Goal: Task Accomplishment & Management: Use online tool/utility

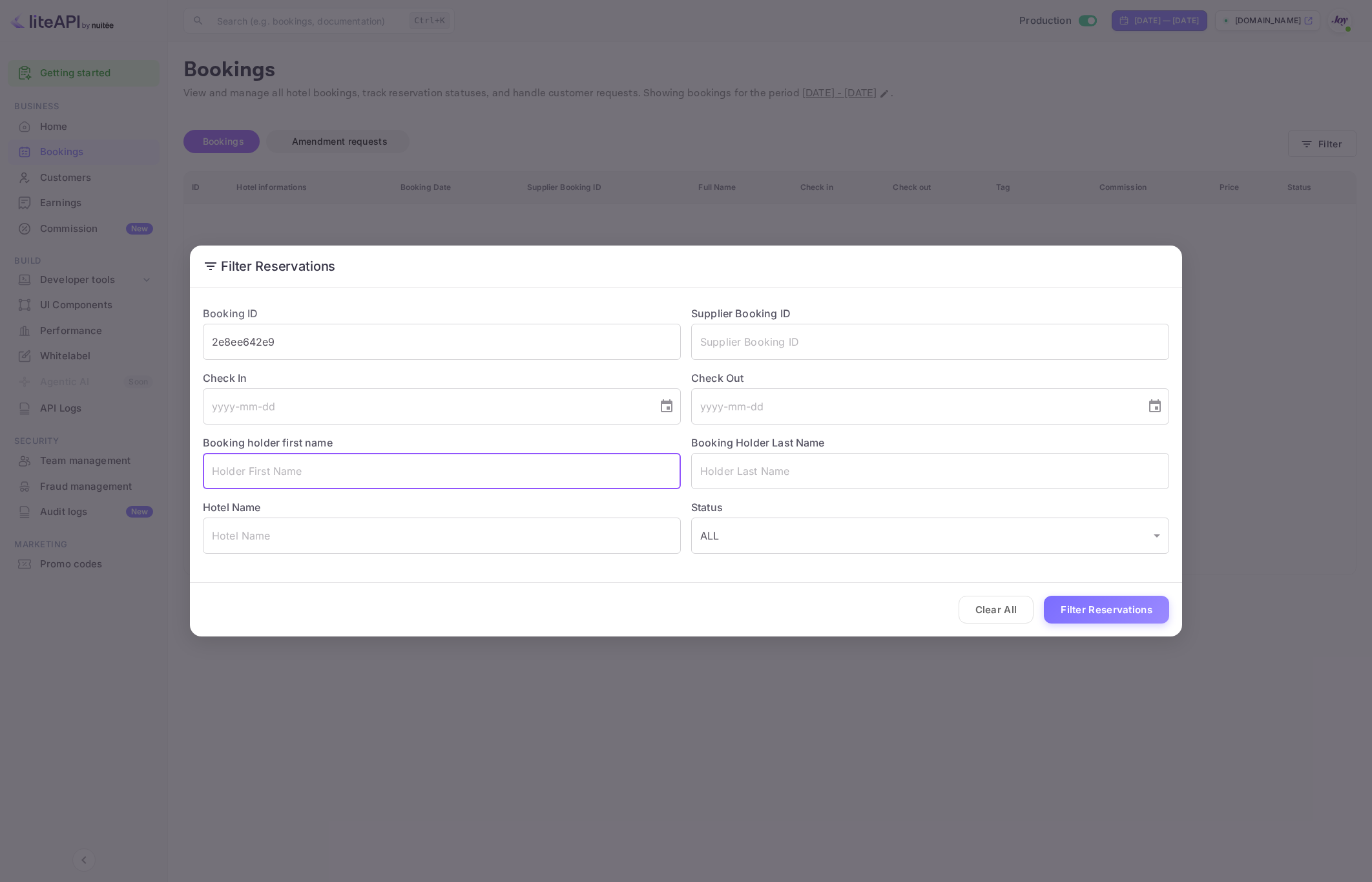
click at [424, 473] on input "text" at bounding box center [441, 471] width 478 height 36
type input "[PERSON_NAME]"
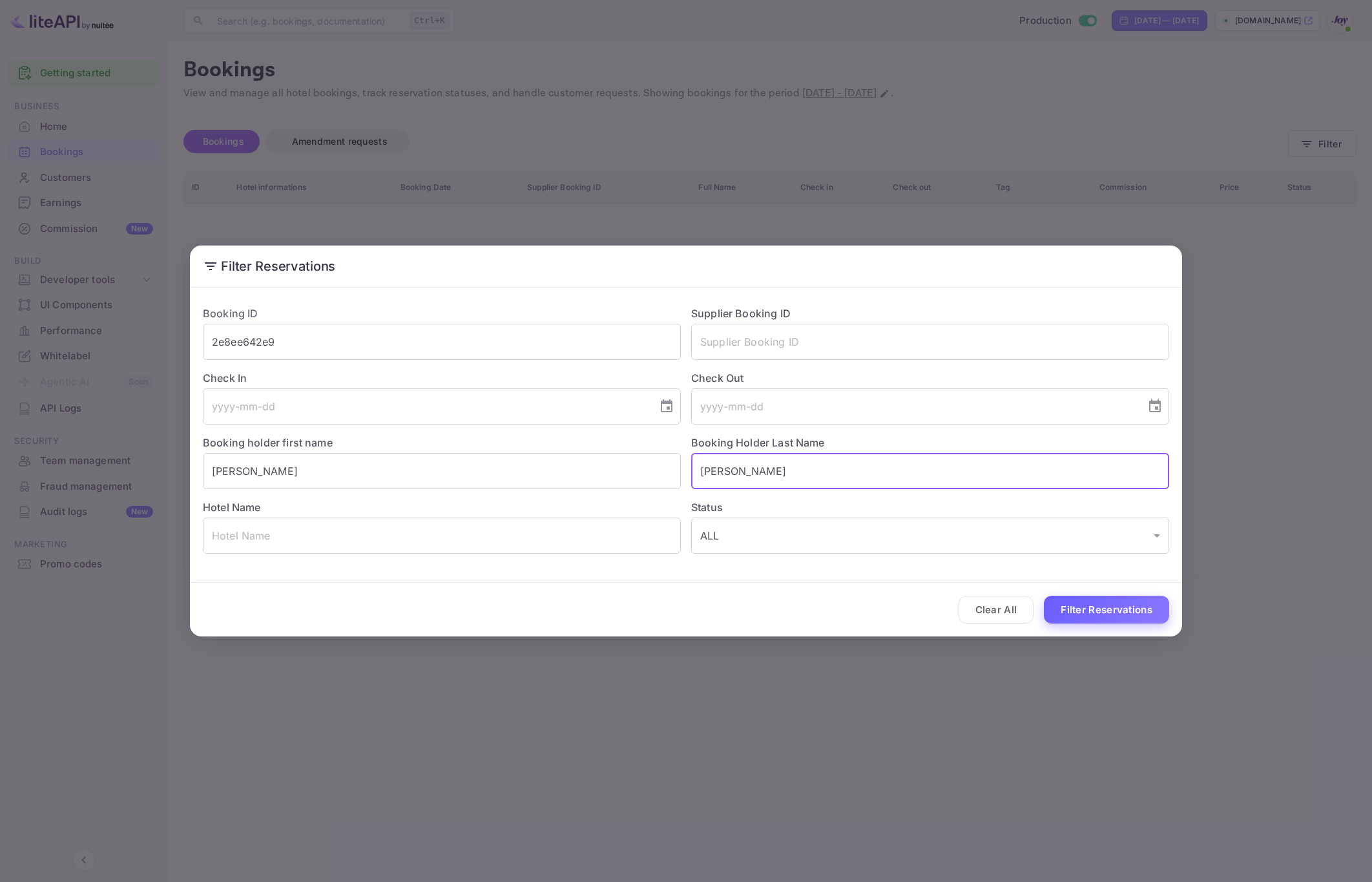
type input "[PERSON_NAME]"
click at [1115, 607] on button "Filter Reservations" at bounding box center [1106, 610] width 126 height 28
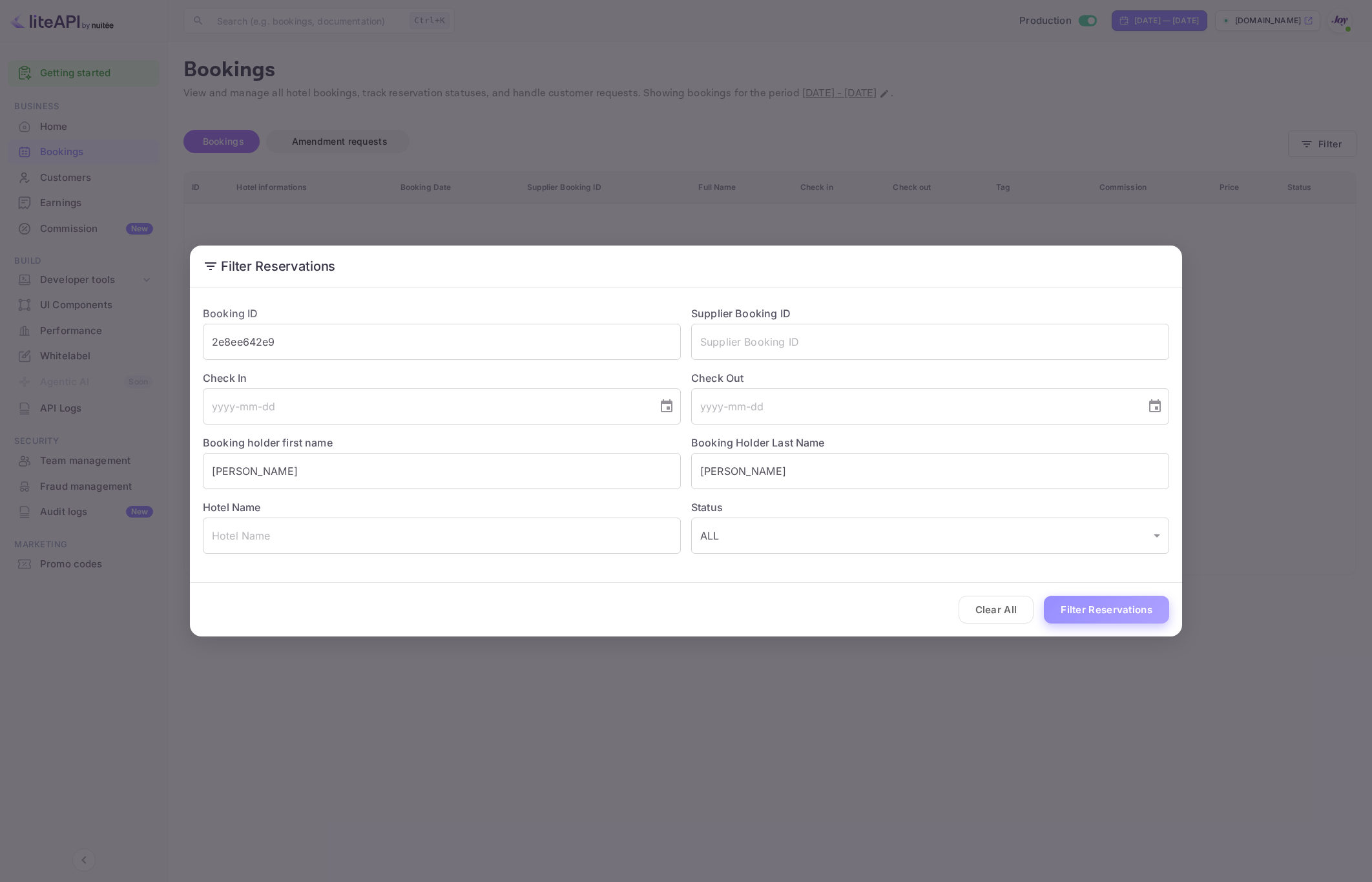
click at [1115, 607] on button "Filter Reservations" at bounding box center [1106, 610] width 126 height 28
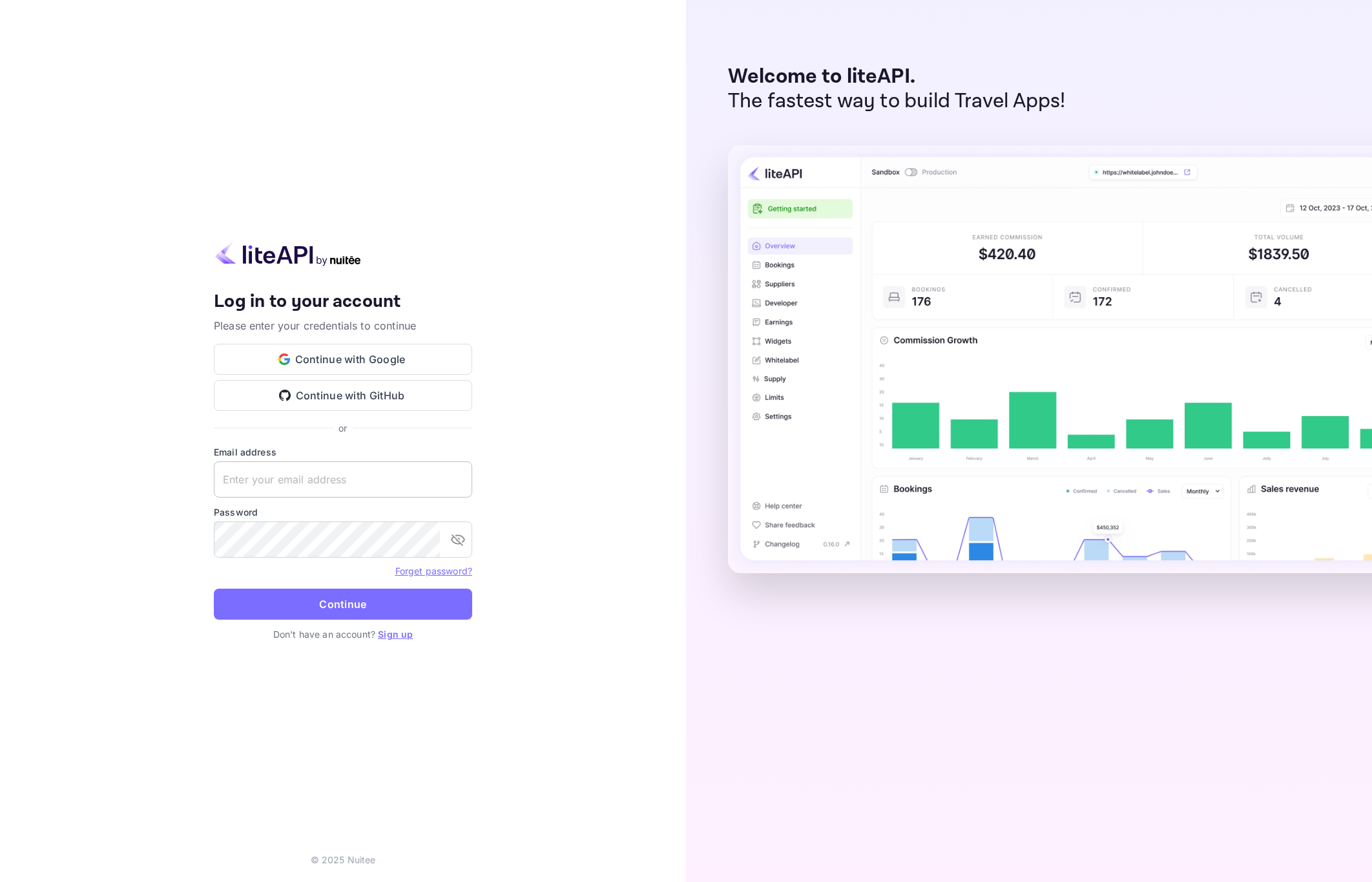
click at [322, 477] on input "text" at bounding box center [343, 479] width 258 height 36
paste input "[EMAIL_ADDRESS][DOMAIN_NAME]"
type input "[EMAIL_ADDRESS][DOMAIN_NAME]"
click at [322, 597] on button "Continue" at bounding box center [343, 604] width 258 height 31
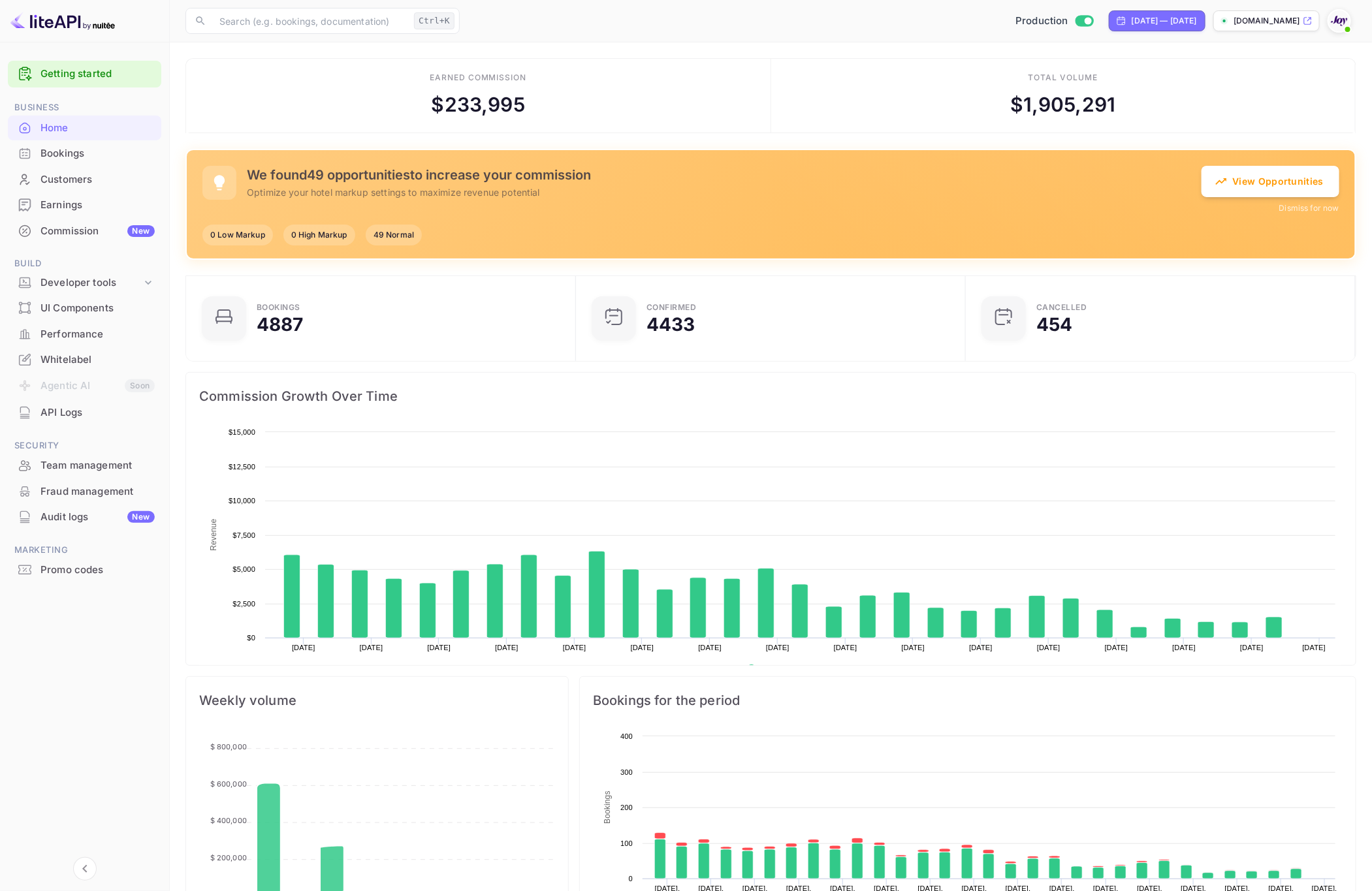
scroll to position [197, 367]
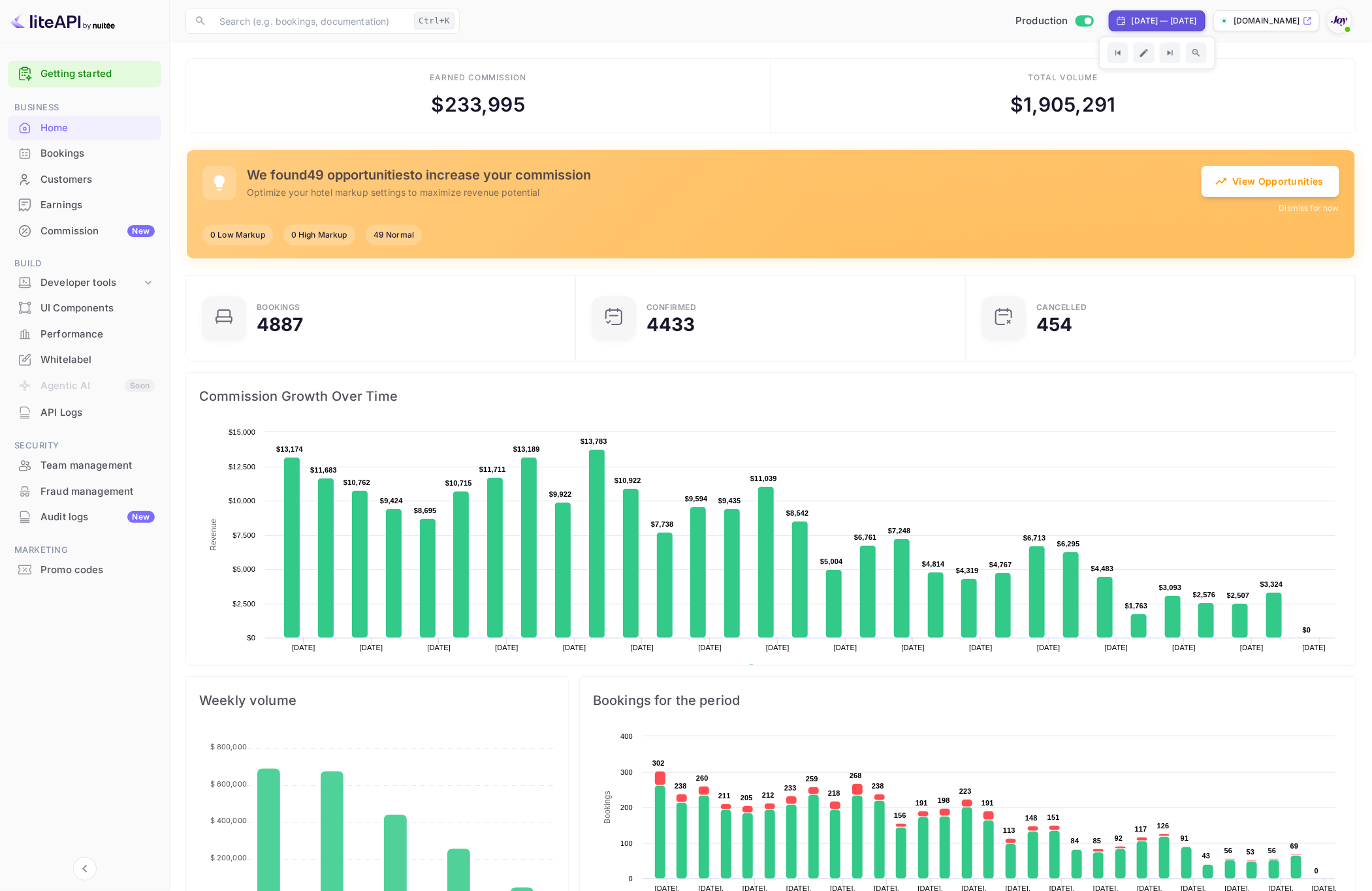
click at [1132, 24] on div "[DATE] — [DATE]" at bounding box center [1164, 21] width 65 height 12
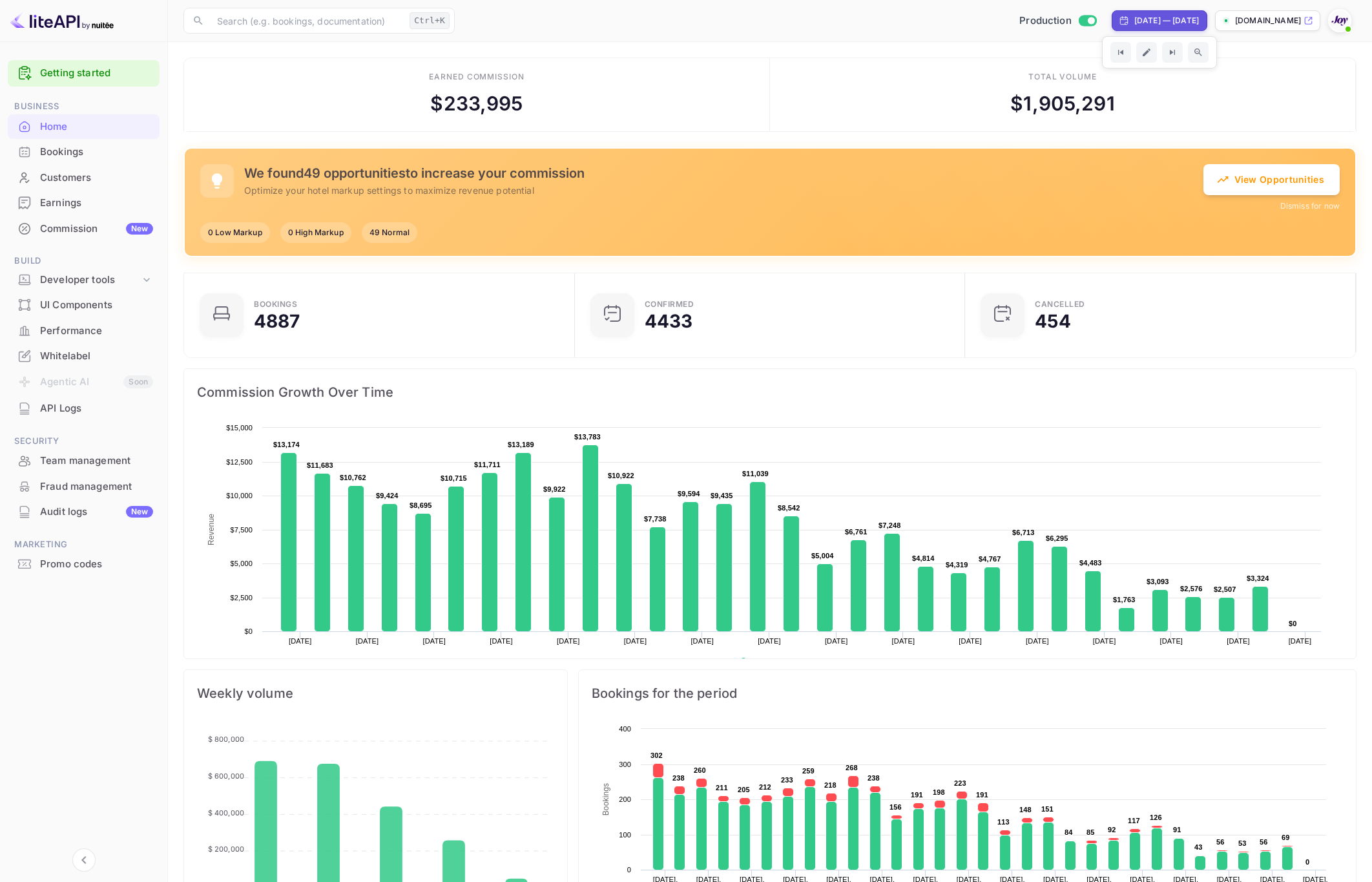
select select "8"
select select "2025"
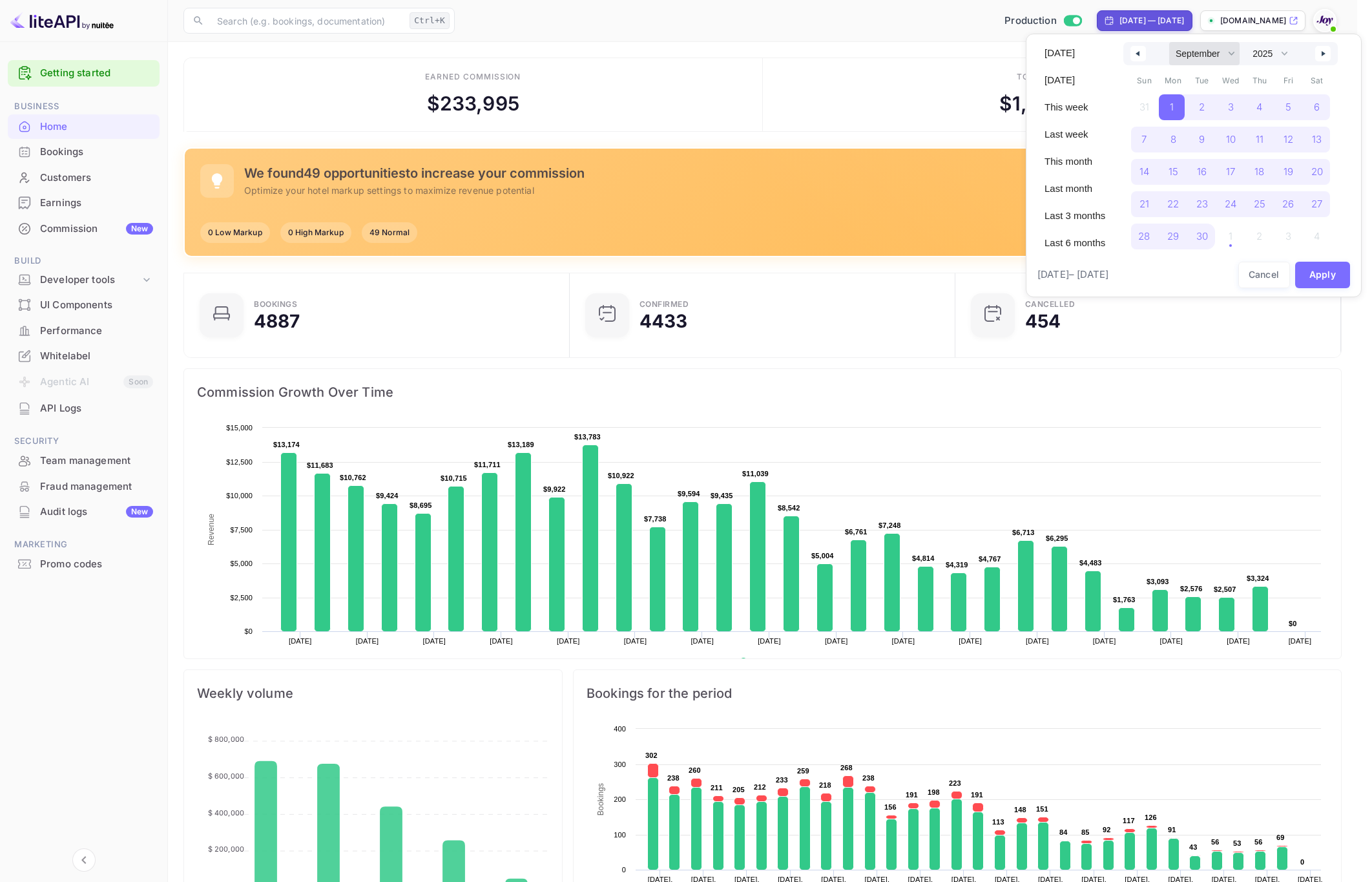
click at [1187, 53] on select "January February March April May June July August September October November De…" at bounding box center [1205, 54] width 70 height 24
select select "0"
click at [1169, 42] on select "January February March April May June July August September October November De…" at bounding box center [1205, 54] width 70 height 24
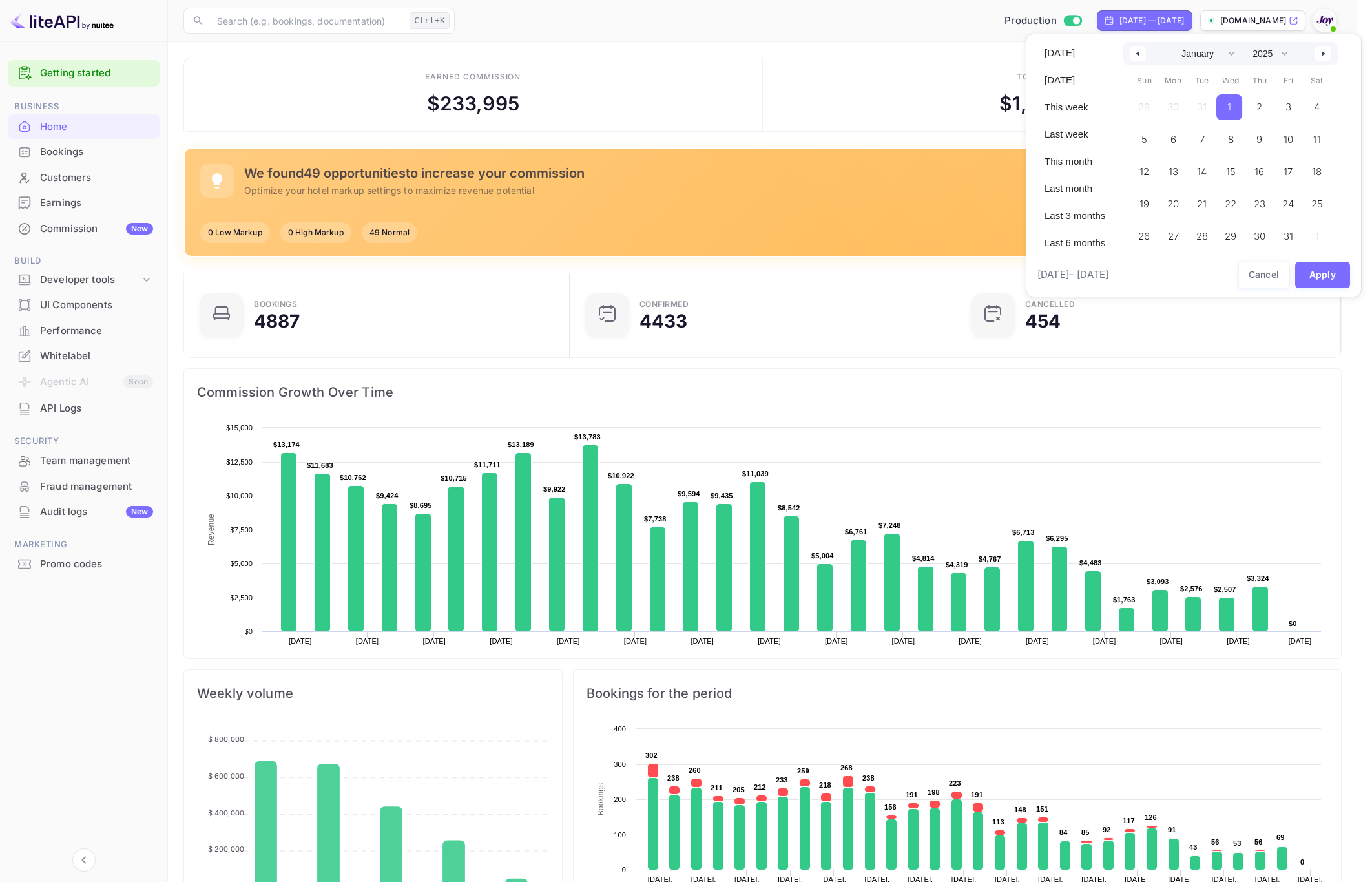
click at [1239, 107] on span "1" at bounding box center [1229, 106] width 26 height 26
click at [1275, 55] on select "2030 2029 2028 2027 2026 2025 2024 2023 2022 2021 2020 2019 2018 2017 2016 2015…" at bounding box center [1269, 54] width 46 height 24
click at [1246, 42] on select "2030 2029 2028 2027 2026 2025 2024 2023 2022 2021 2020 2019 2018 2017 2016 2015…" at bounding box center [1269, 54] width 46 height 24
click at [1293, 106] on span "1" at bounding box center [1289, 106] width 29 height 26
select select "2025"
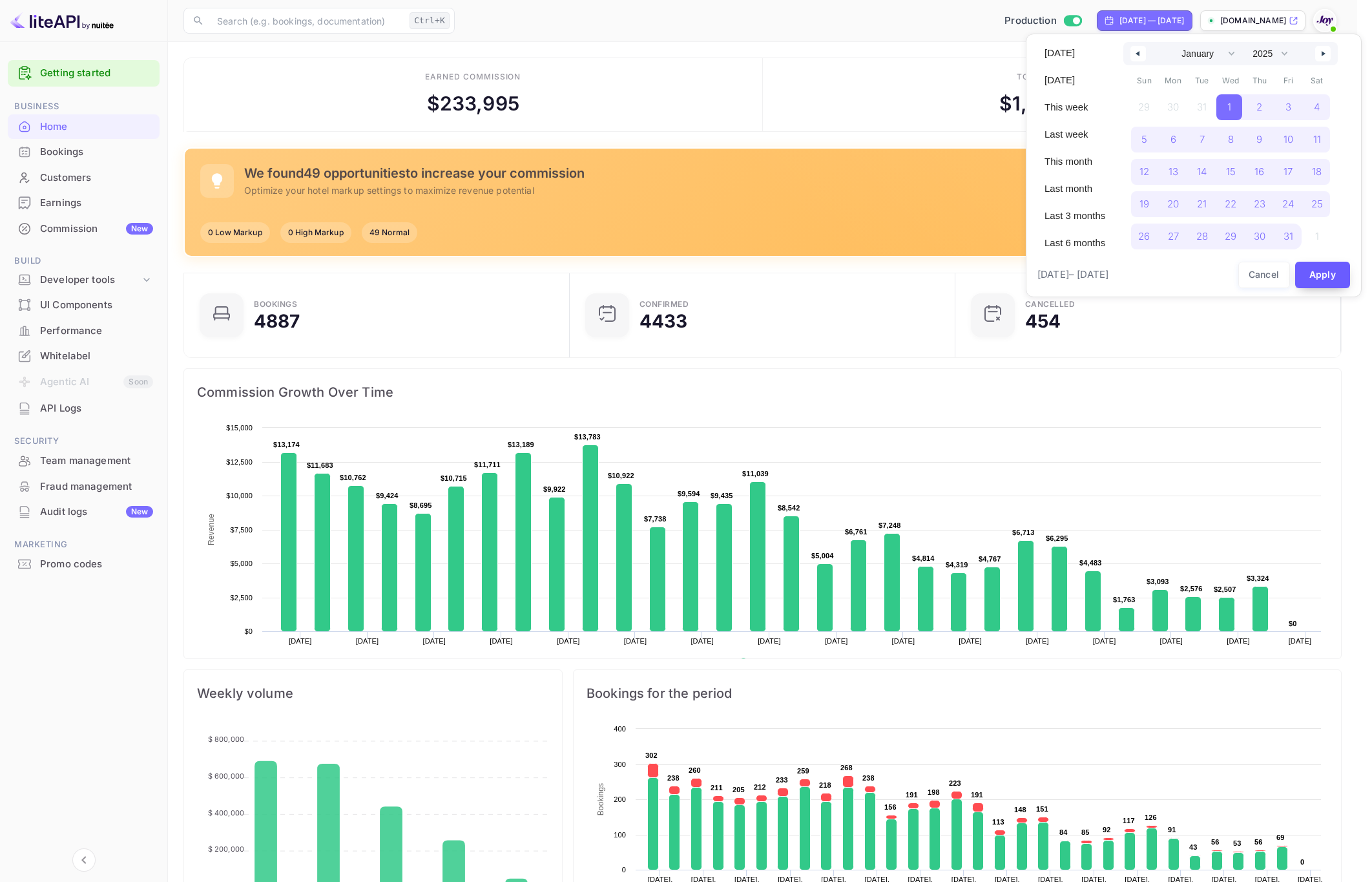
click at [1307, 273] on button "Apply" at bounding box center [1324, 275] width 56 height 26
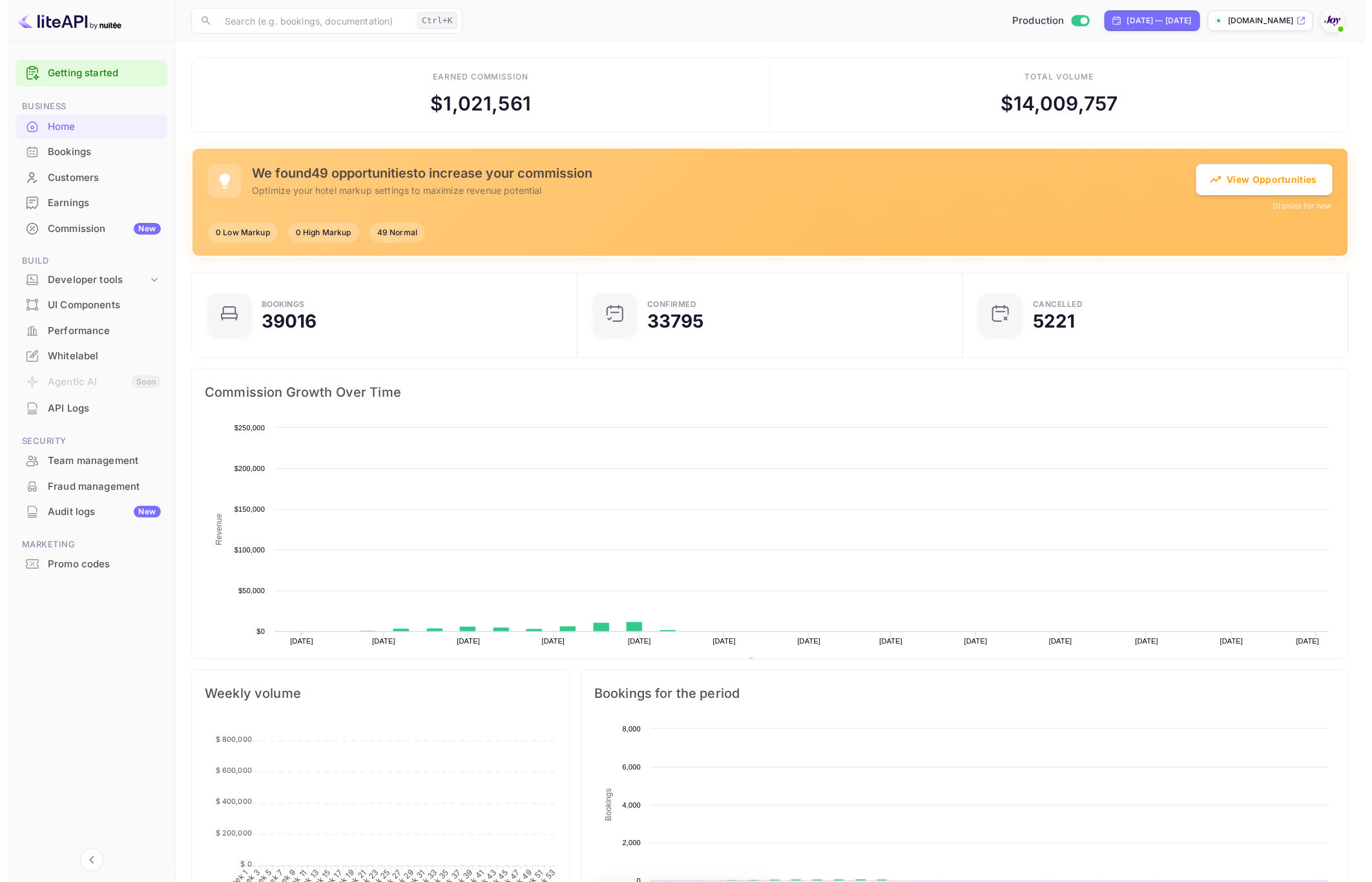
scroll to position [195, 363]
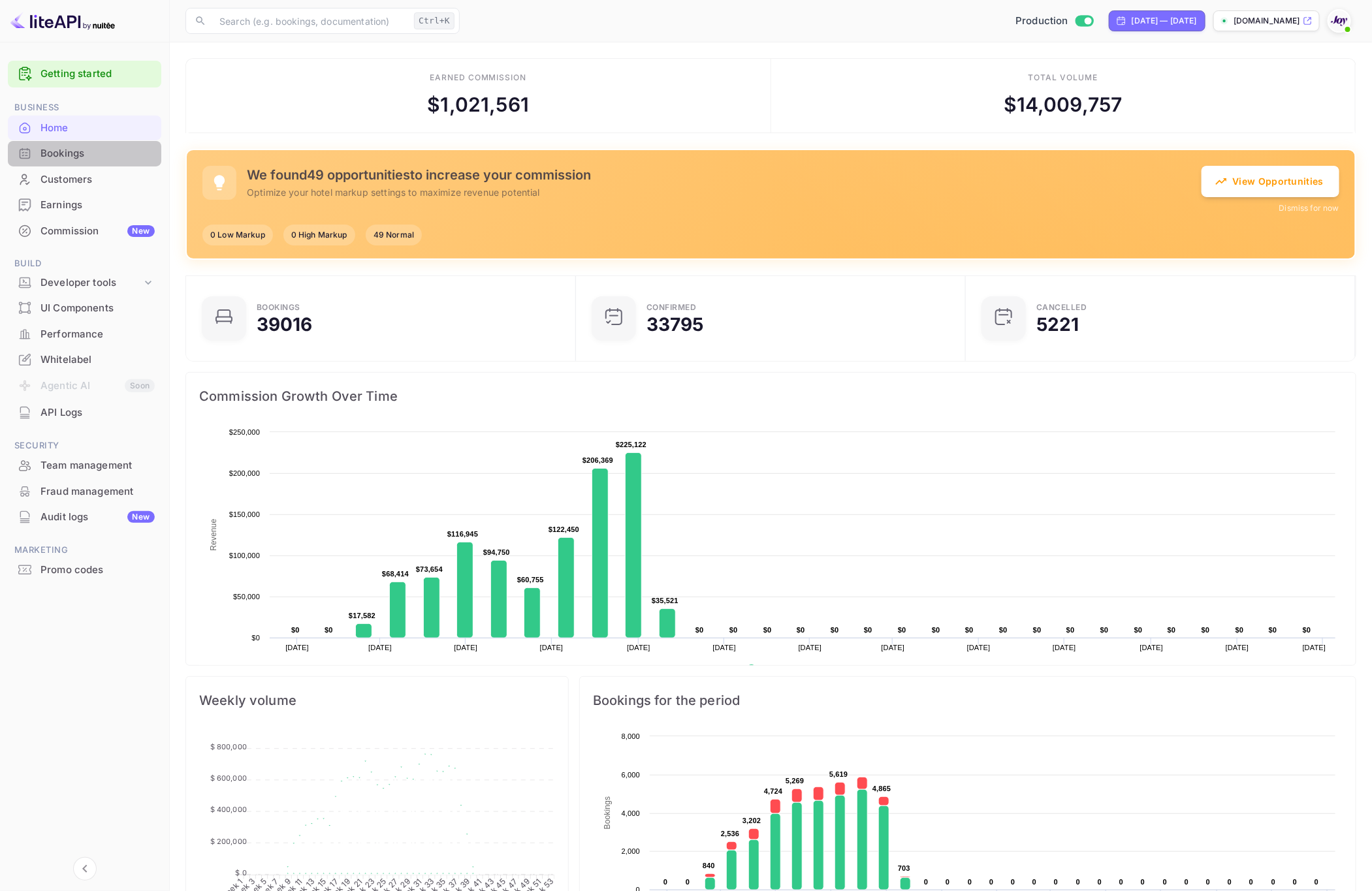
click at [112, 157] on div "Bookings" at bounding box center [98, 154] width 114 height 15
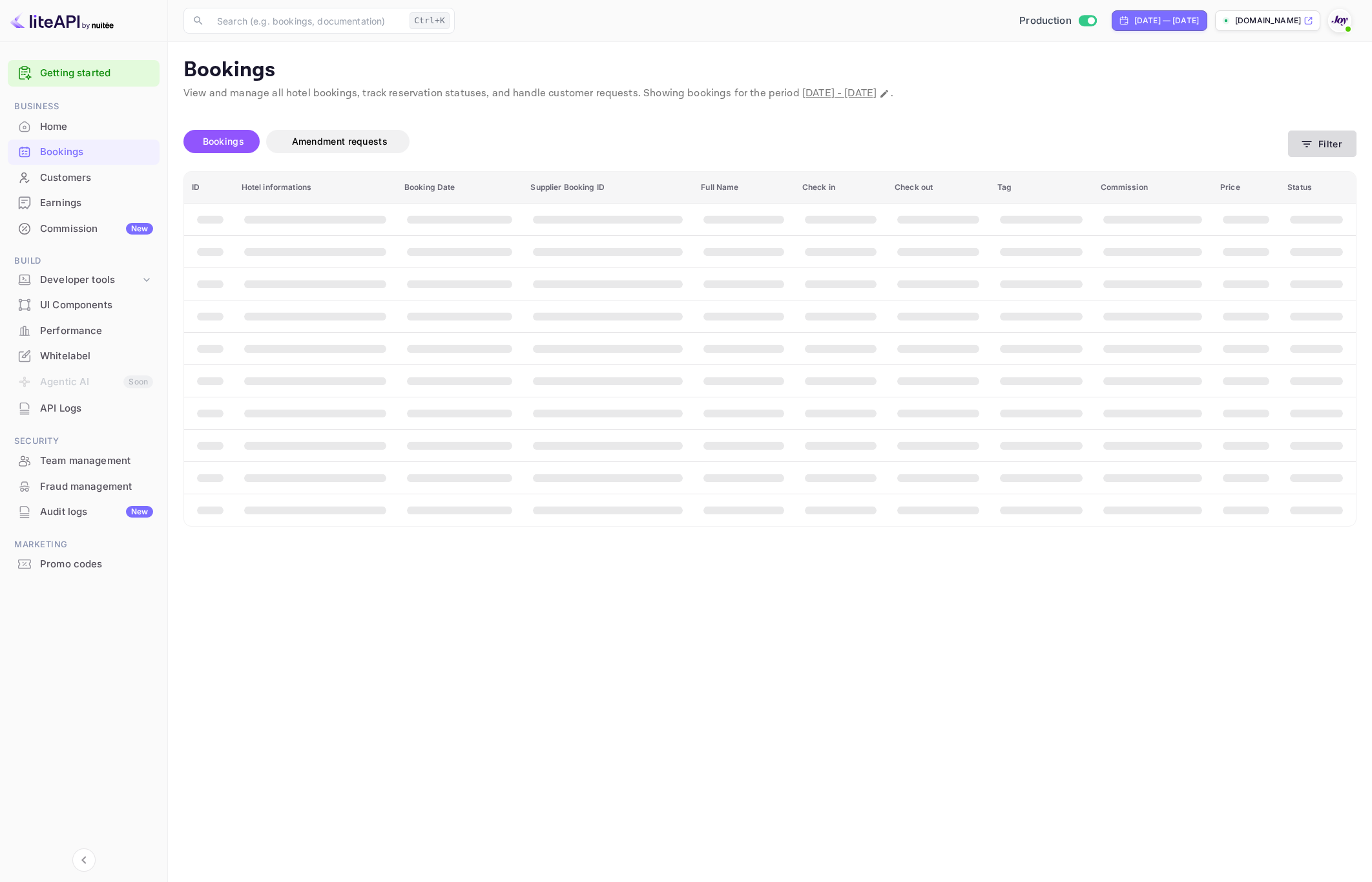
click at [1323, 152] on button "Filter" at bounding box center [1322, 144] width 68 height 26
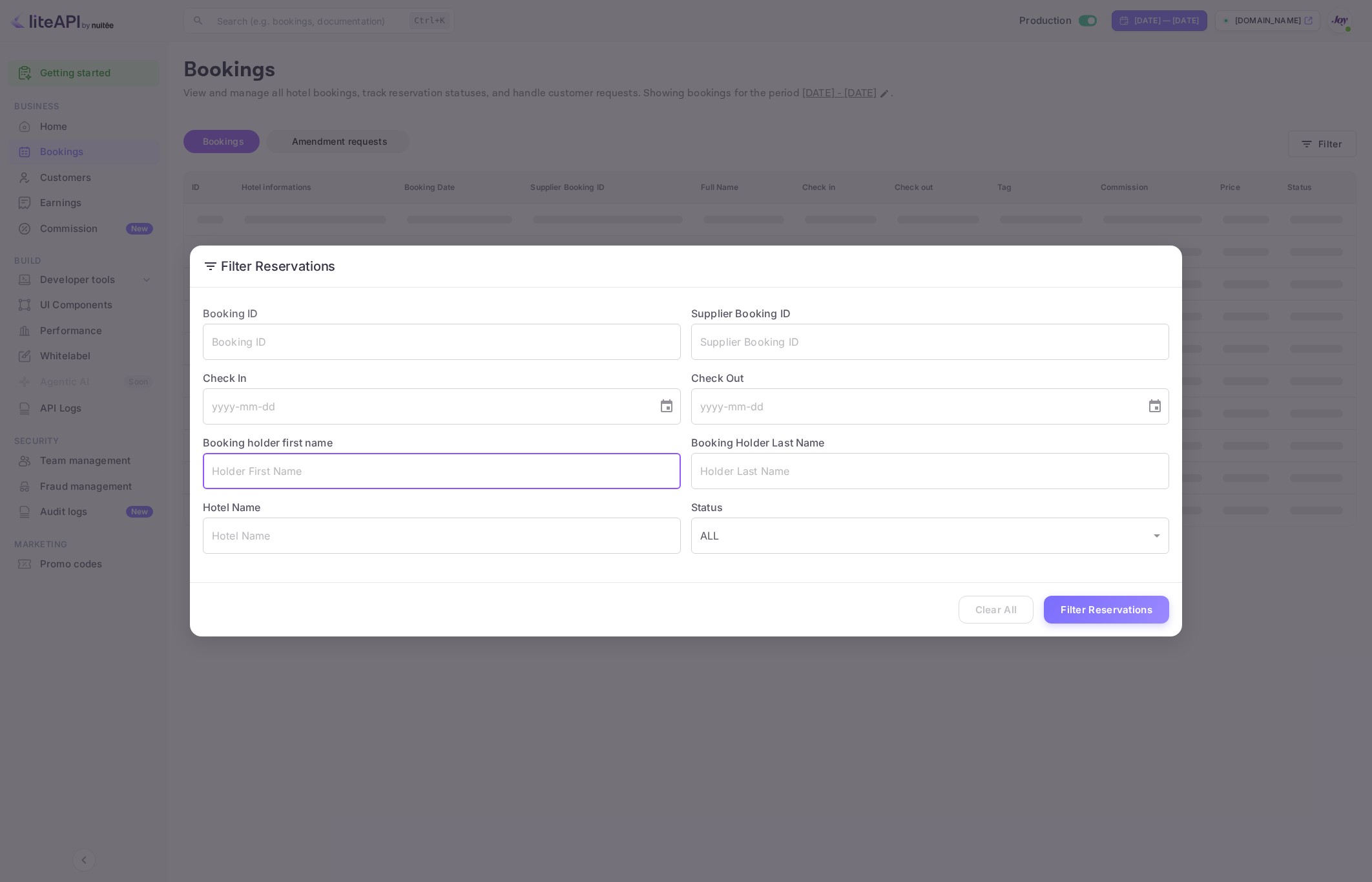
click at [320, 466] on input "text" at bounding box center [441, 471] width 478 height 36
type input "[PERSON_NAME]"
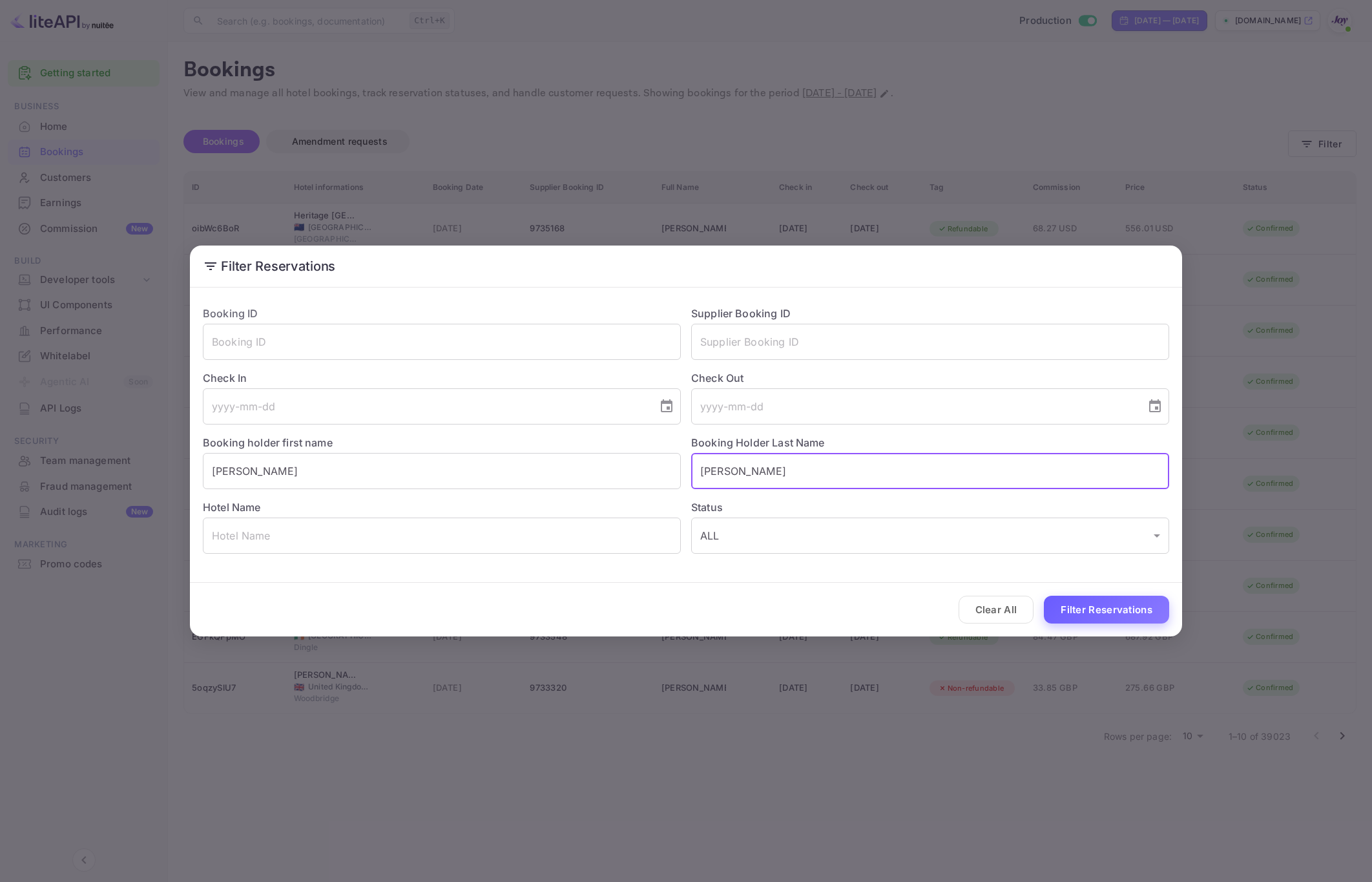
type input "[PERSON_NAME]"
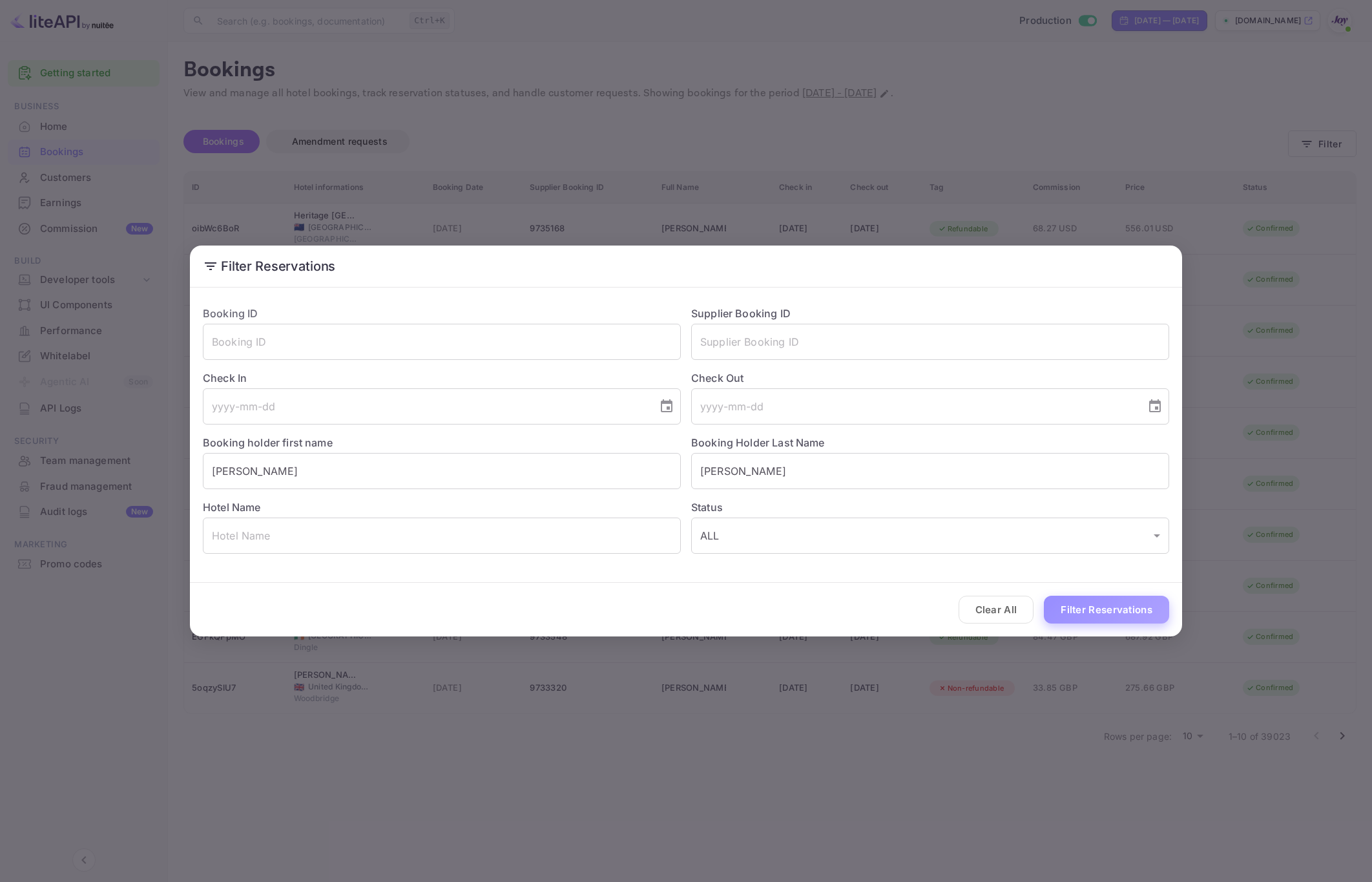
click at [1100, 618] on button "Filter Reservations" at bounding box center [1106, 610] width 126 height 28
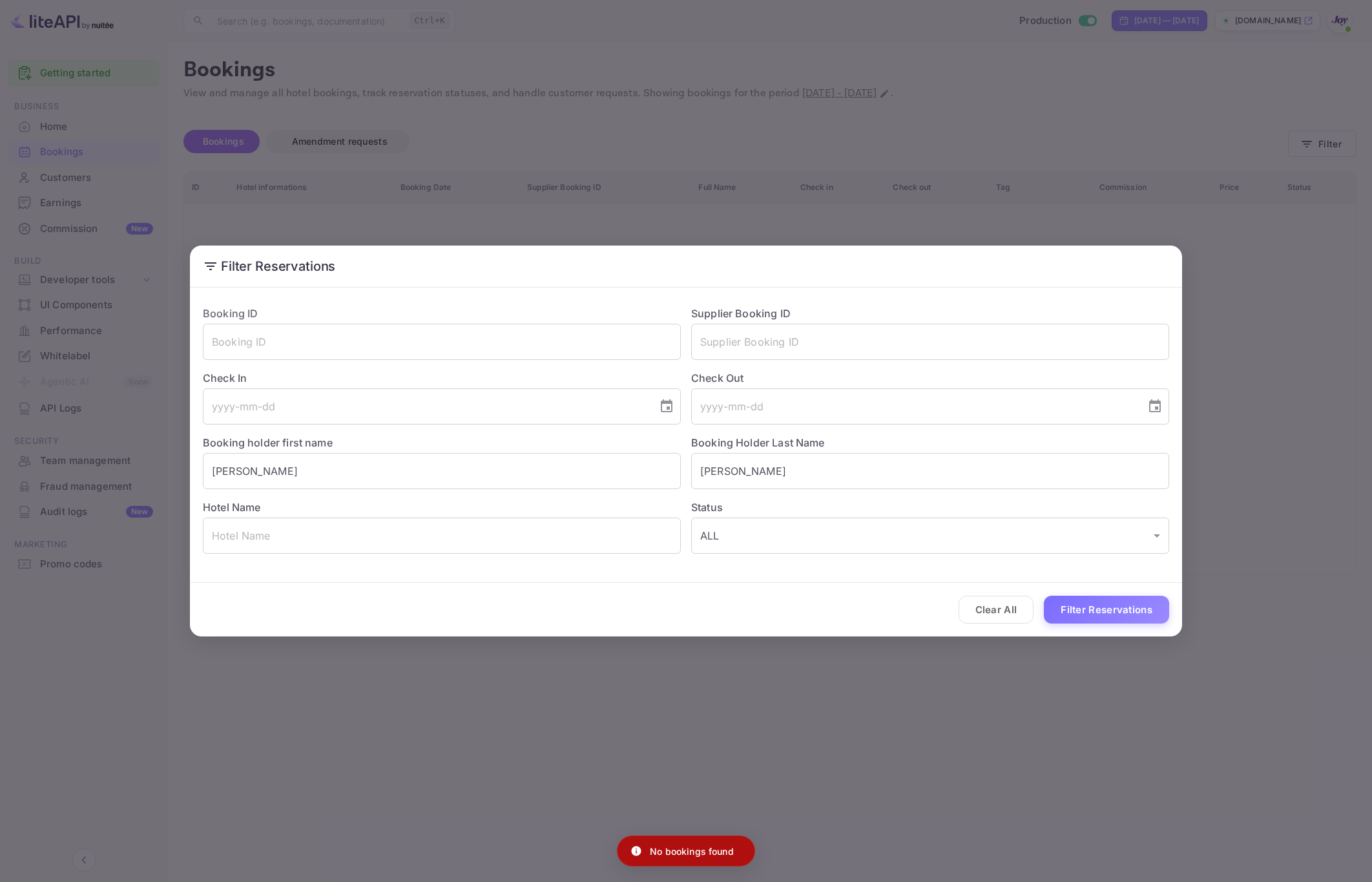
click at [818, 767] on div "Filter Reservations Booking ID ​ Supplier Booking ID ​ Check In ​ Check Out ​ B…" at bounding box center [686, 441] width 1372 height 882
